Goal: Task Accomplishment & Management: Manage account settings

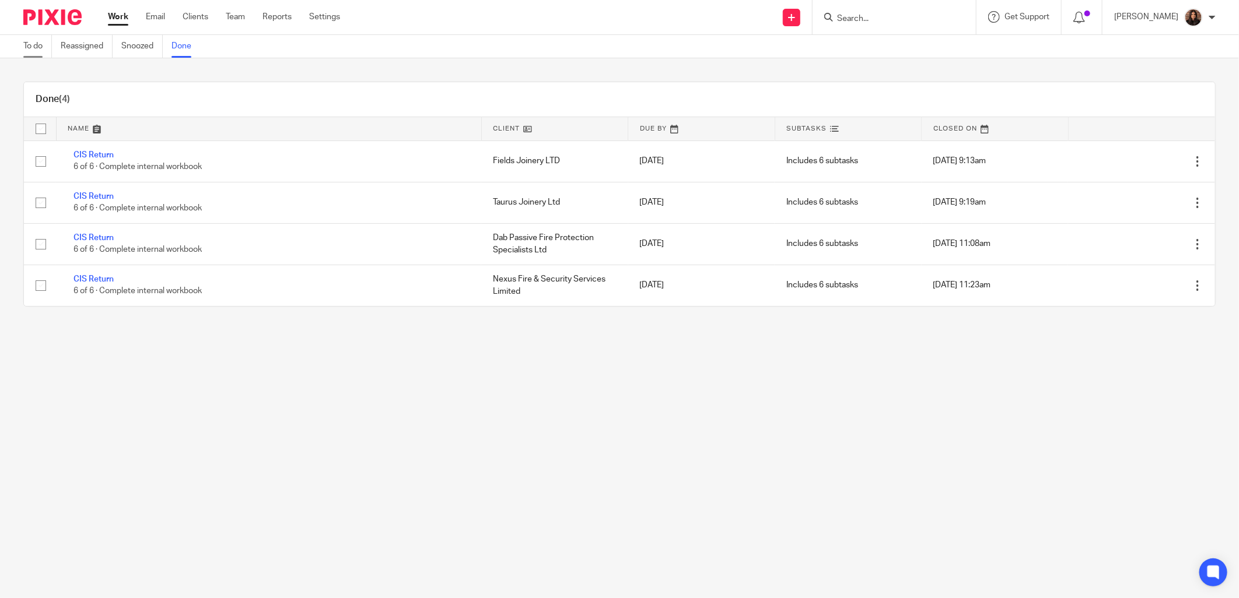
click at [38, 42] on link "To do" at bounding box center [37, 46] width 29 height 23
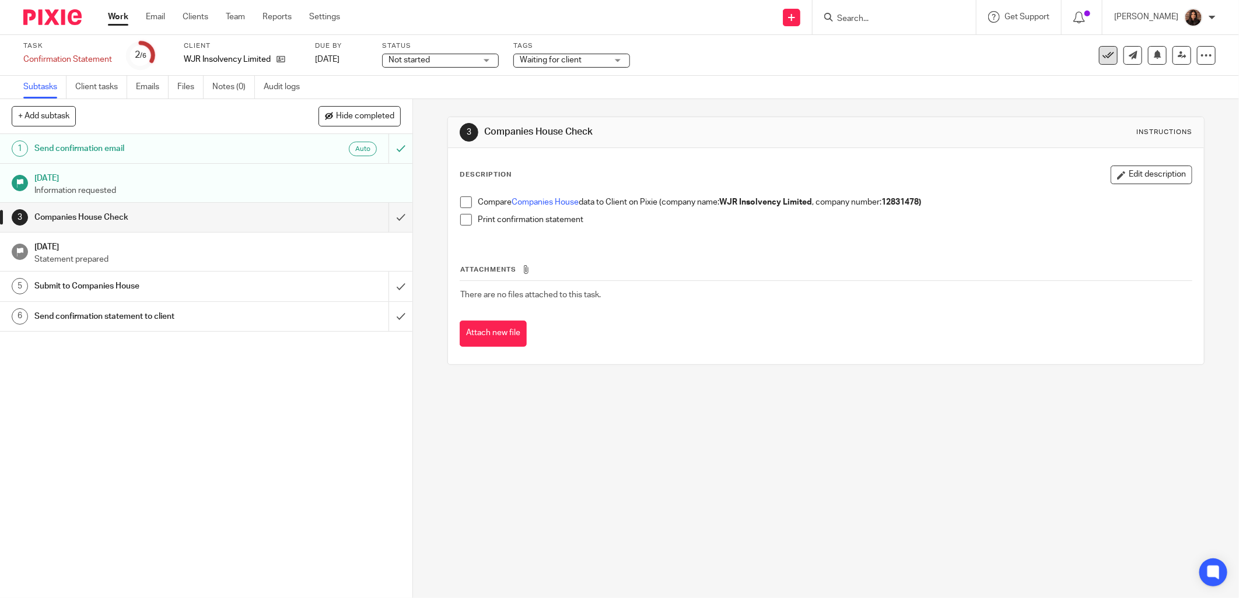
click at [1102, 55] on icon at bounding box center [1108, 56] width 12 height 12
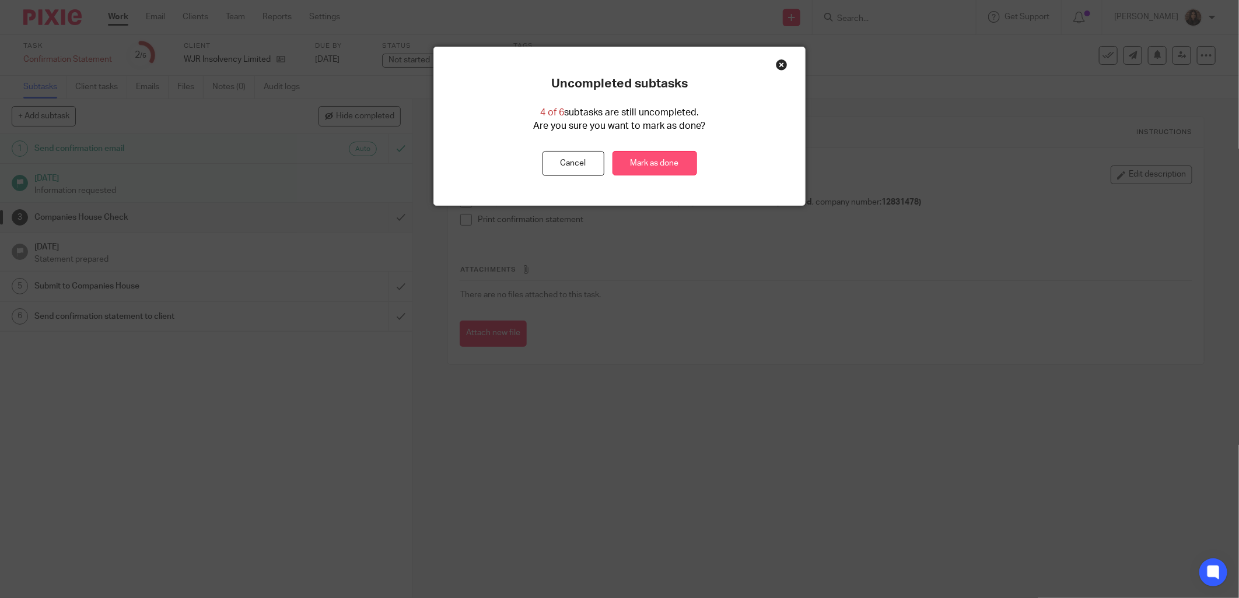
click at [680, 160] on link "Mark as done" at bounding box center [654, 163] width 85 height 25
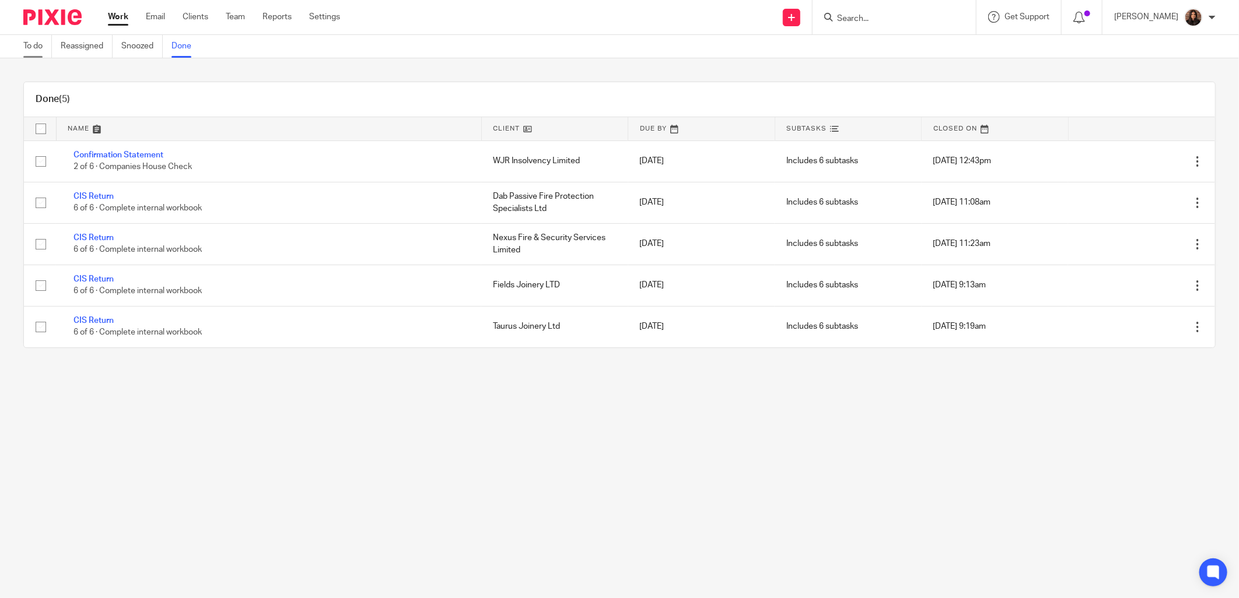
click at [36, 41] on link "To do" at bounding box center [37, 46] width 29 height 23
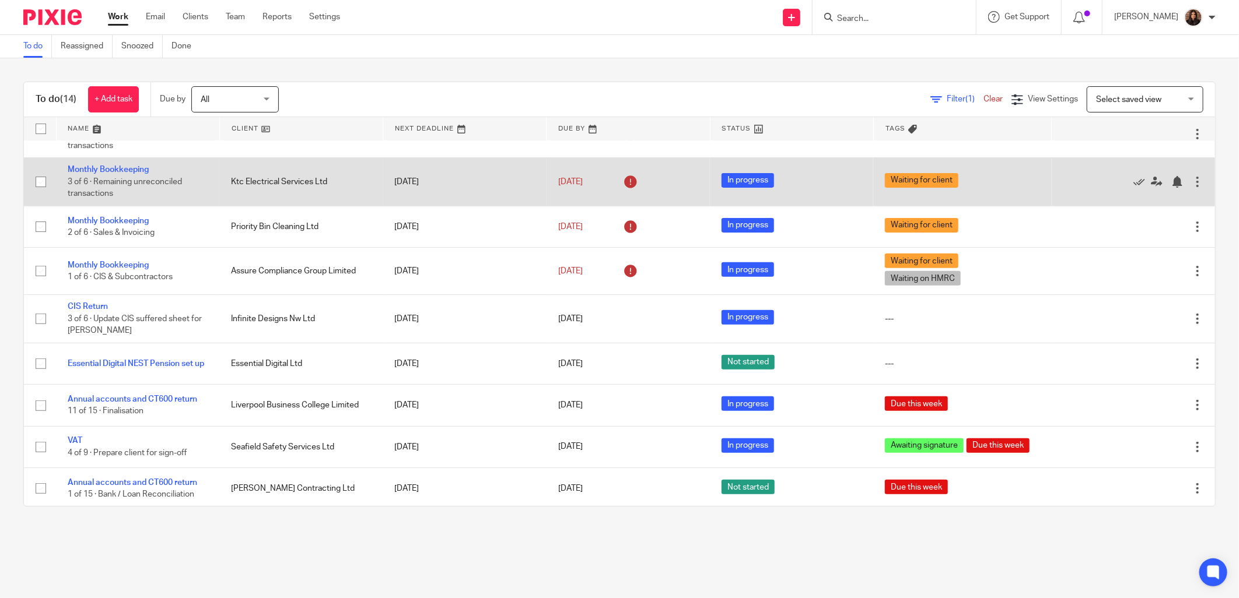
scroll to position [272, 0]
